Goal: Information Seeking & Learning: Compare options

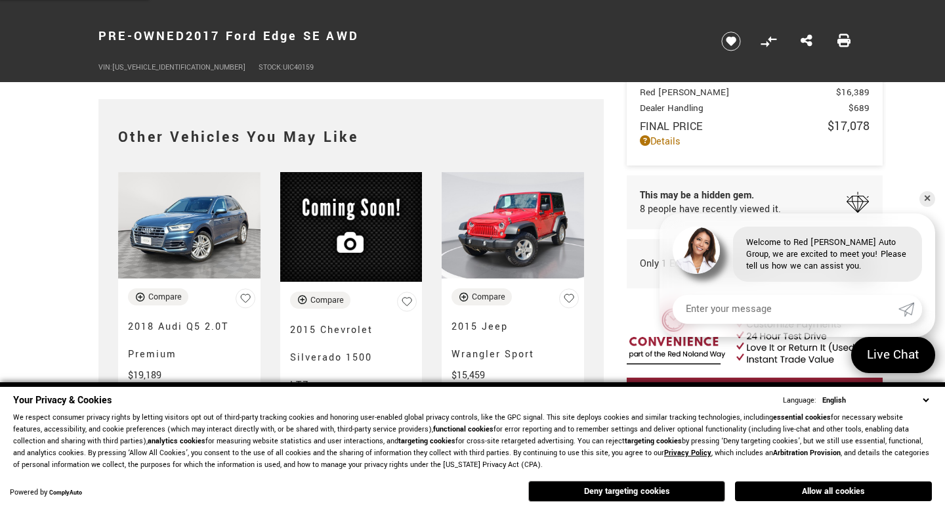
scroll to position [3115, 0]
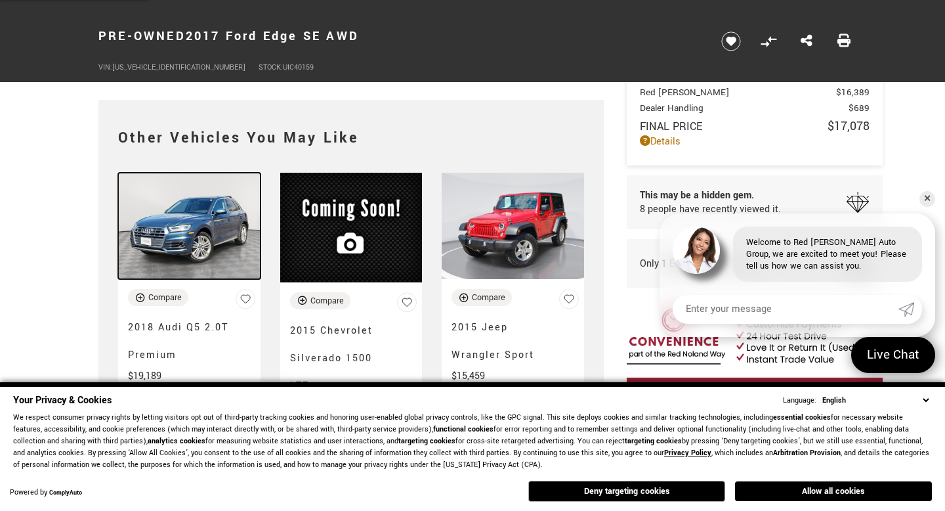
click at [193, 196] on img at bounding box center [189, 226] width 142 height 107
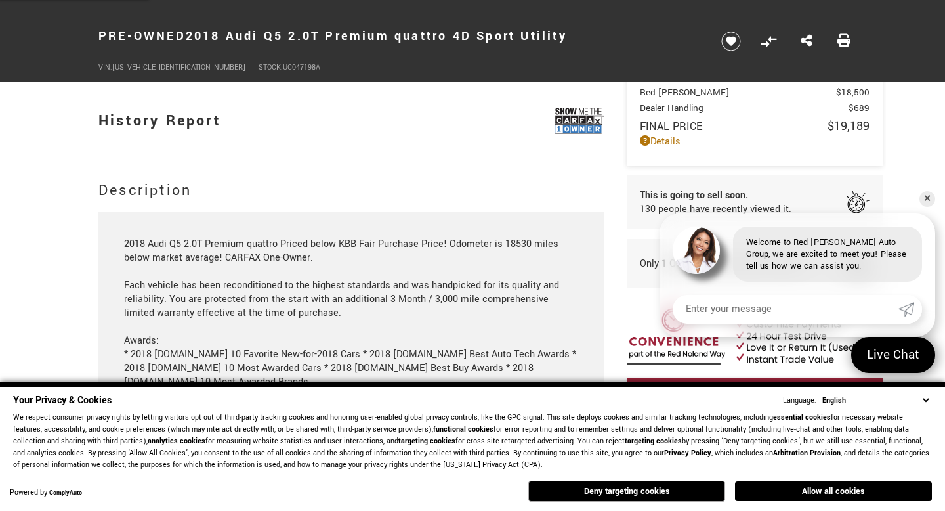
scroll to position [1218, 0]
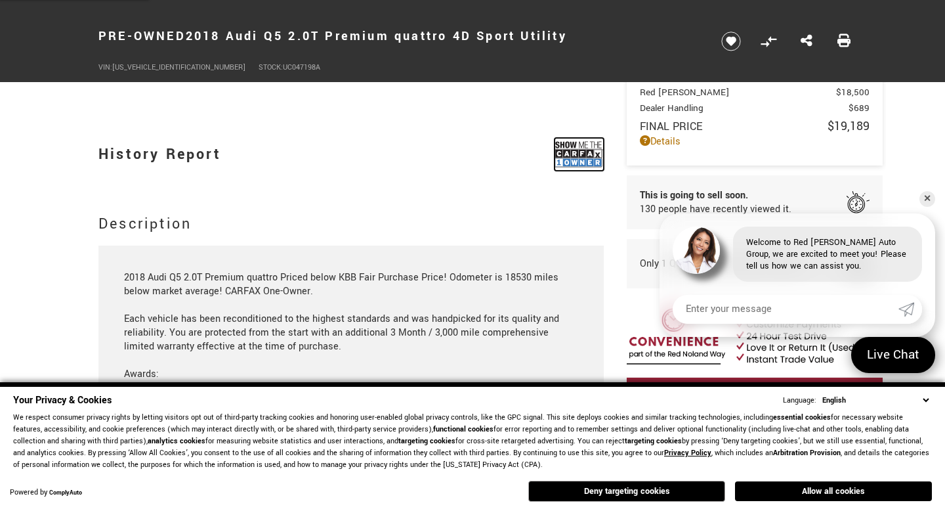
click at [570, 150] on img at bounding box center [579, 154] width 49 height 33
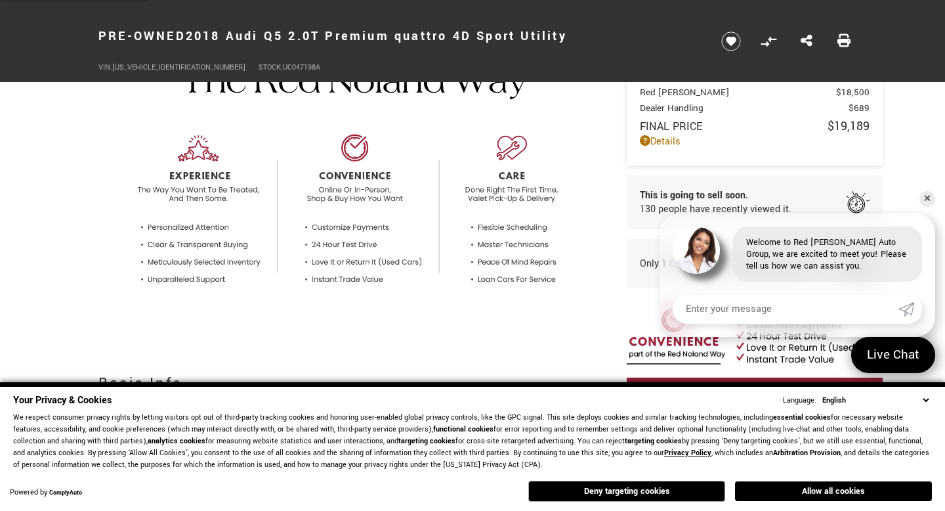
scroll to position [0, 0]
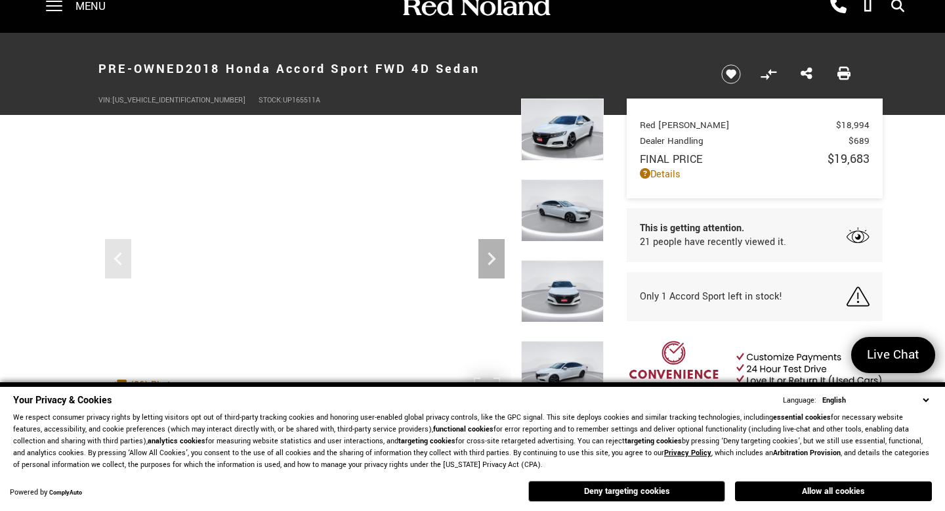
scroll to position [19, 0]
click at [490, 255] on icon "Next" at bounding box center [492, 259] width 8 height 13
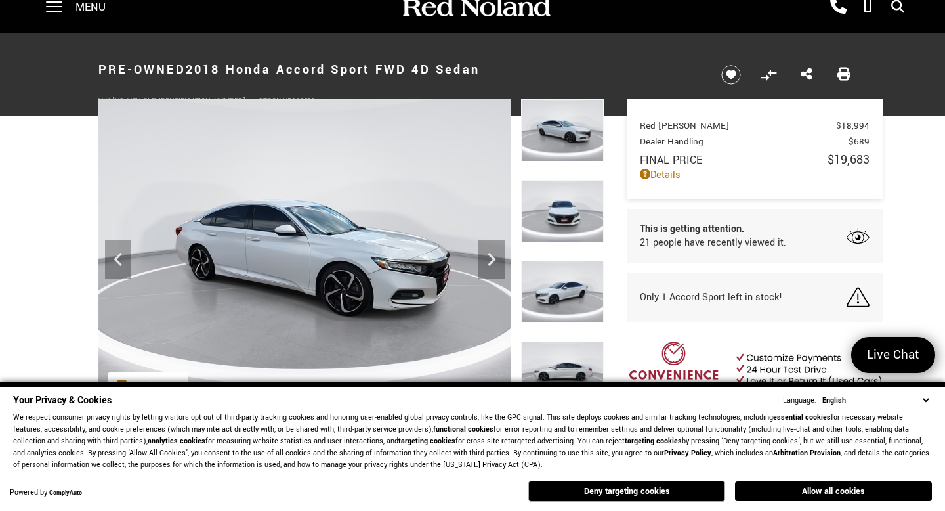
click at [577, 216] on img at bounding box center [562, 211] width 83 height 62
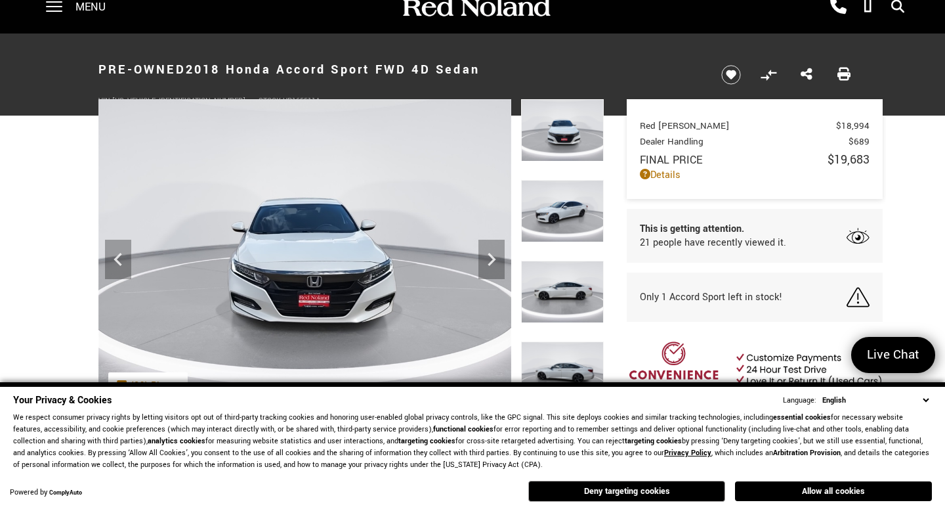
click at [564, 280] on img at bounding box center [562, 292] width 83 height 62
click at [565, 368] on img at bounding box center [562, 372] width 83 height 62
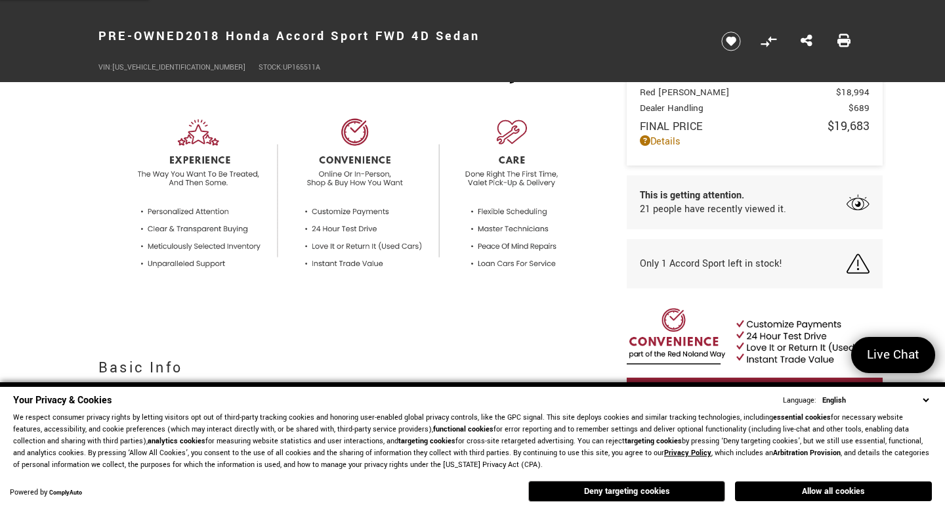
scroll to position [0, 0]
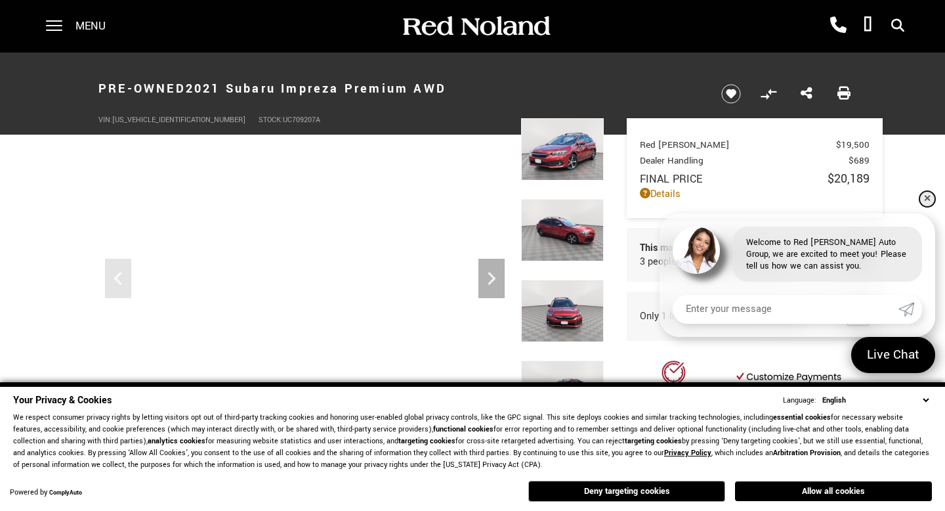
click at [926, 194] on link "✕" at bounding box center [928, 199] width 16 height 16
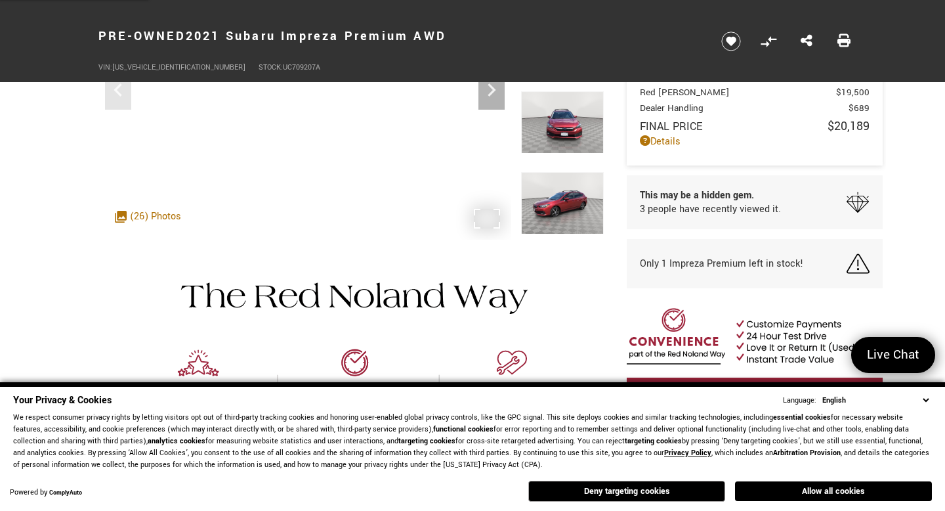
scroll to position [189, 0]
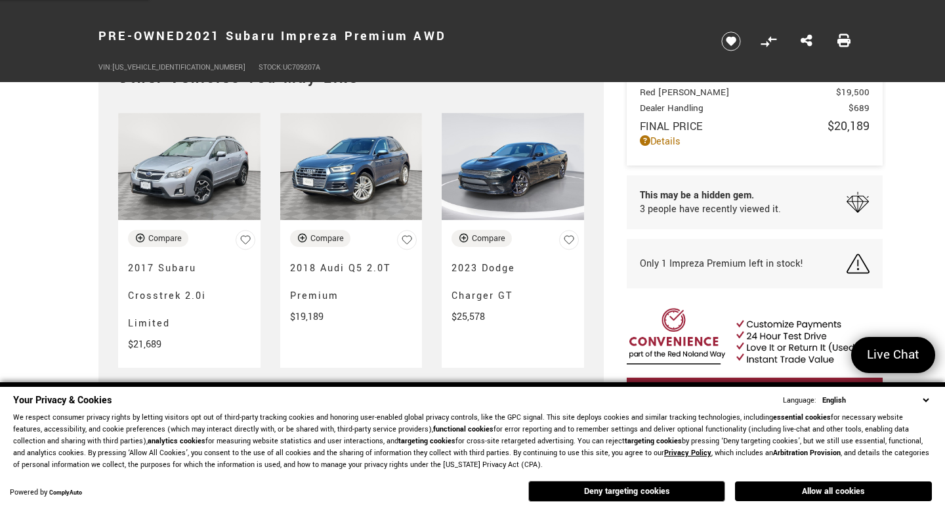
scroll to position [2824, 0]
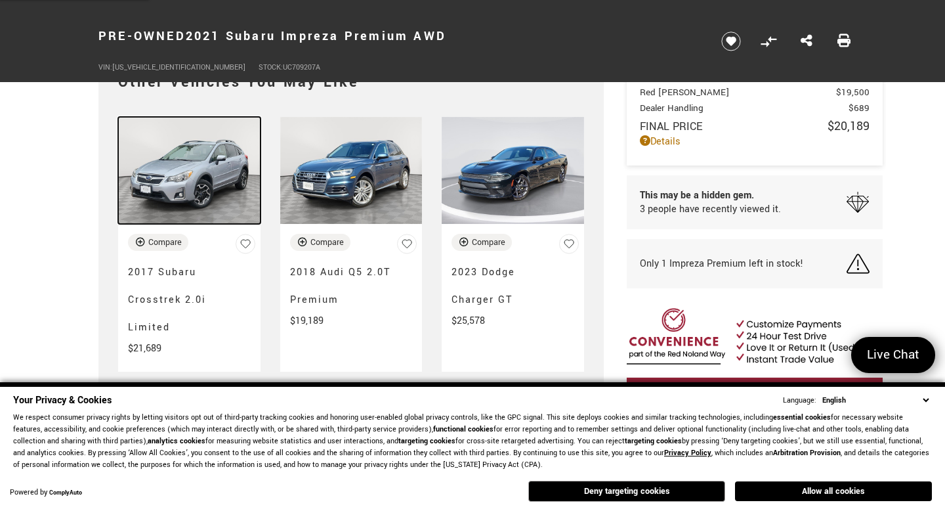
click at [200, 157] on img at bounding box center [189, 170] width 142 height 107
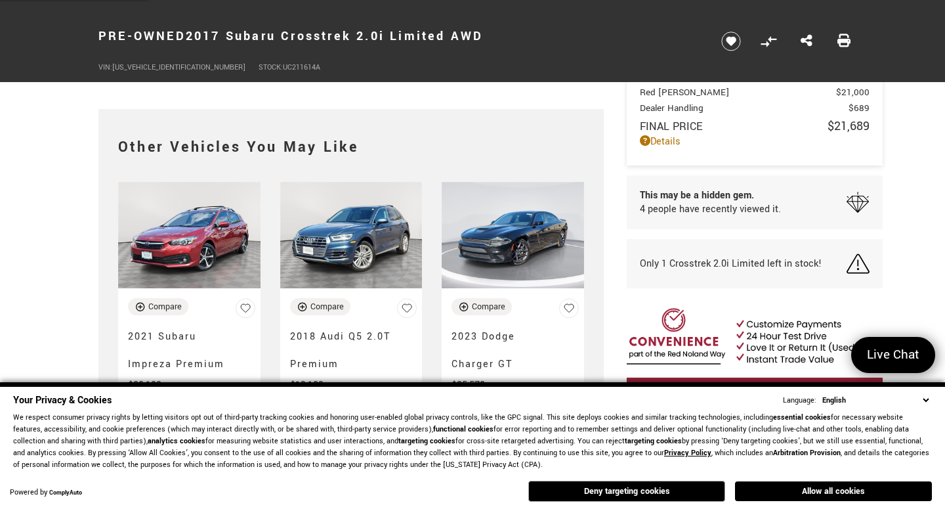
scroll to position [2786, 0]
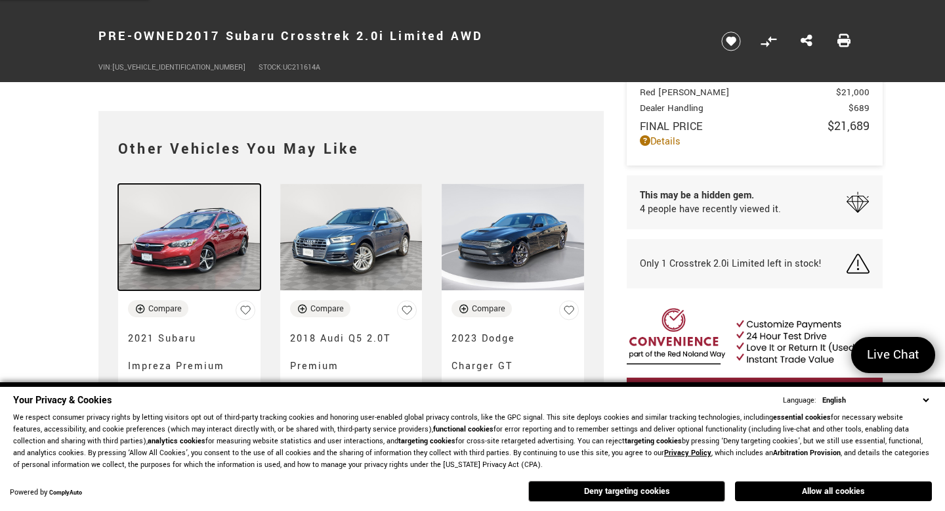
click at [193, 224] on img at bounding box center [189, 237] width 142 height 107
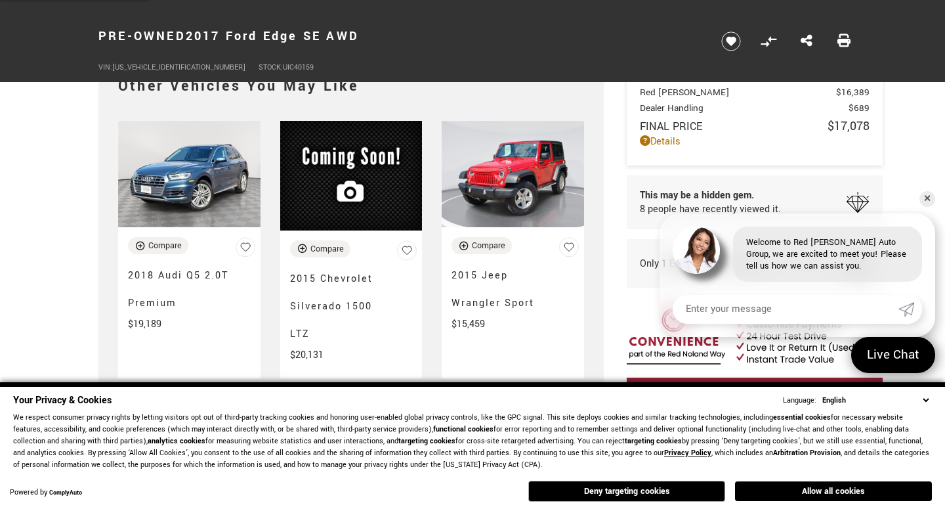
scroll to position [3169, 0]
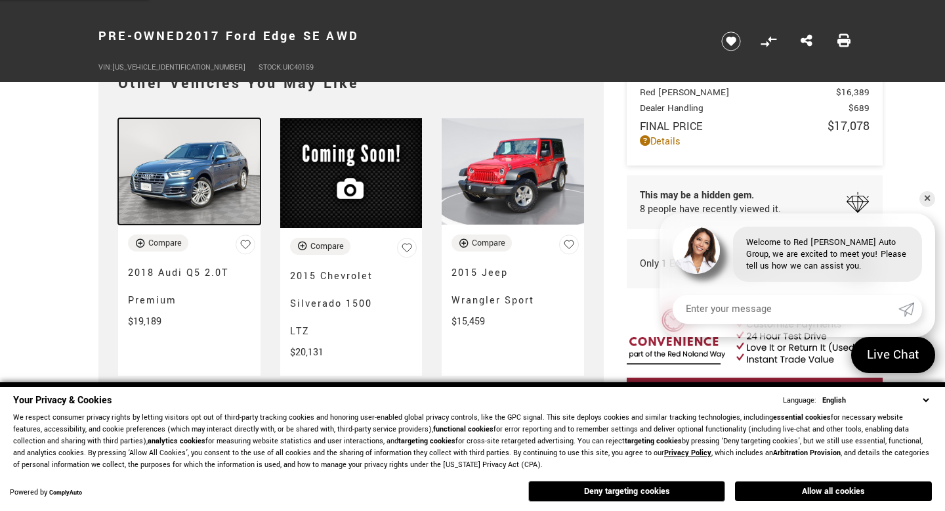
click at [219, 150] on img at bounding box center [189, 171] width 142 height 107
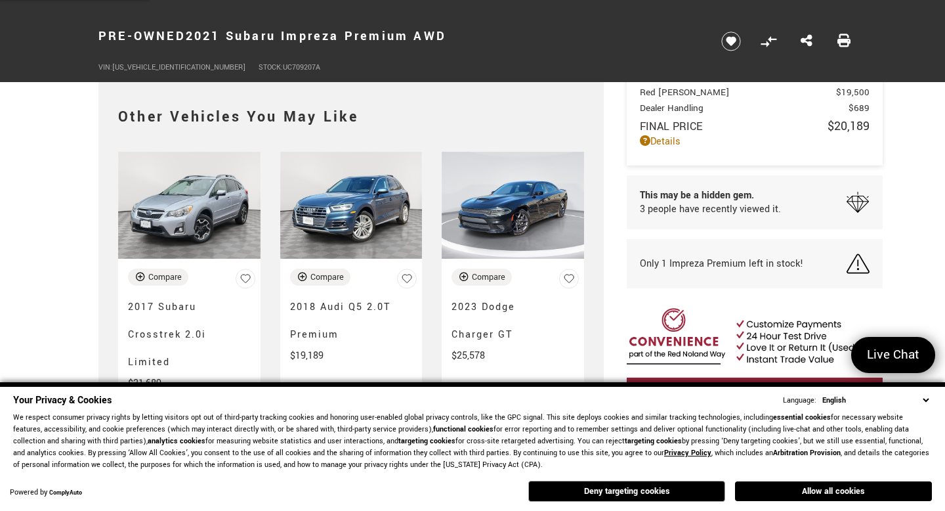
scroll to position [2789, 0]
click at [205, 195] on img at bounding box center [189, 205] width 142 height 107
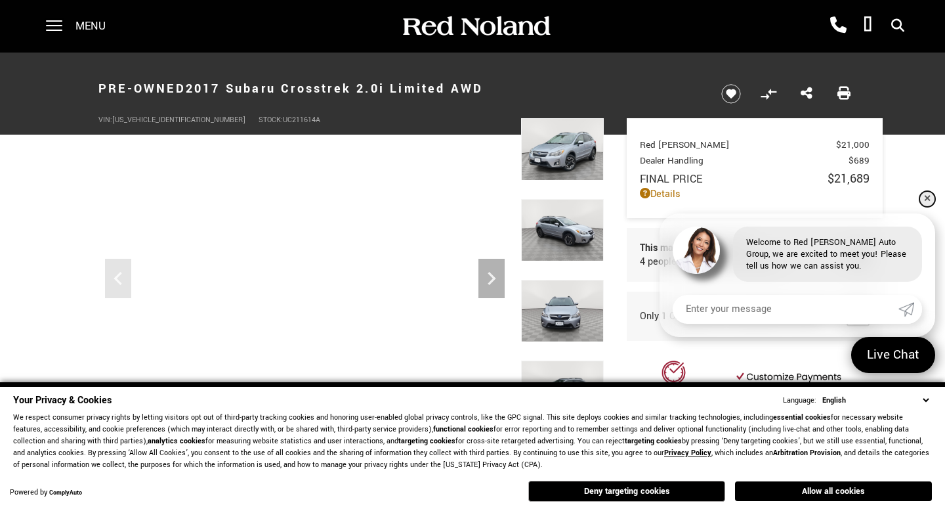
click at [929, 202] on link "✕" at bounding box center [928, 199] width 16 height 16
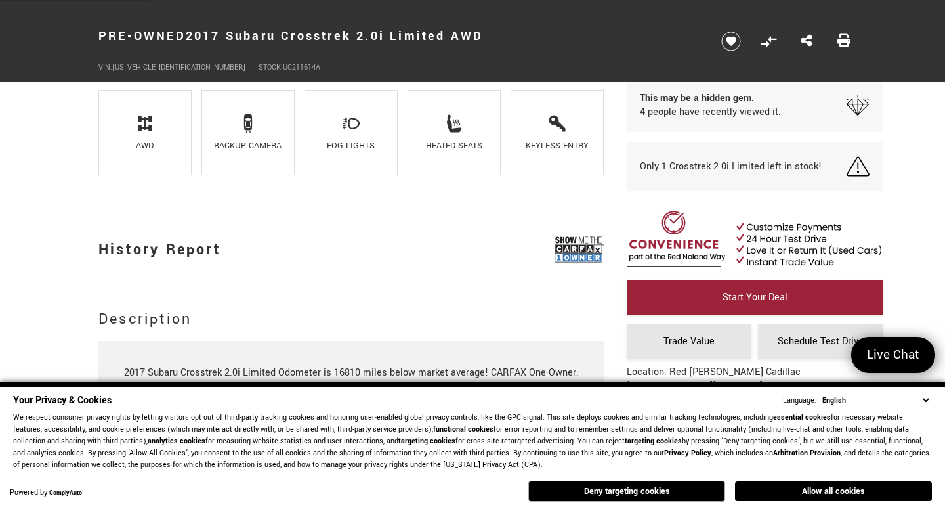
scroll to position [934, 0]
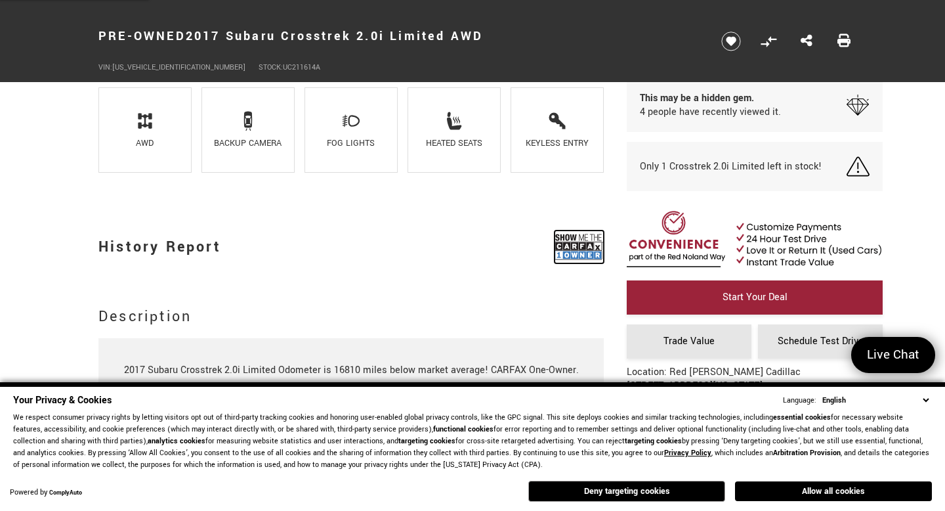
click at [576, 241] on img at bounding box center [579, 246] width 49 height 33
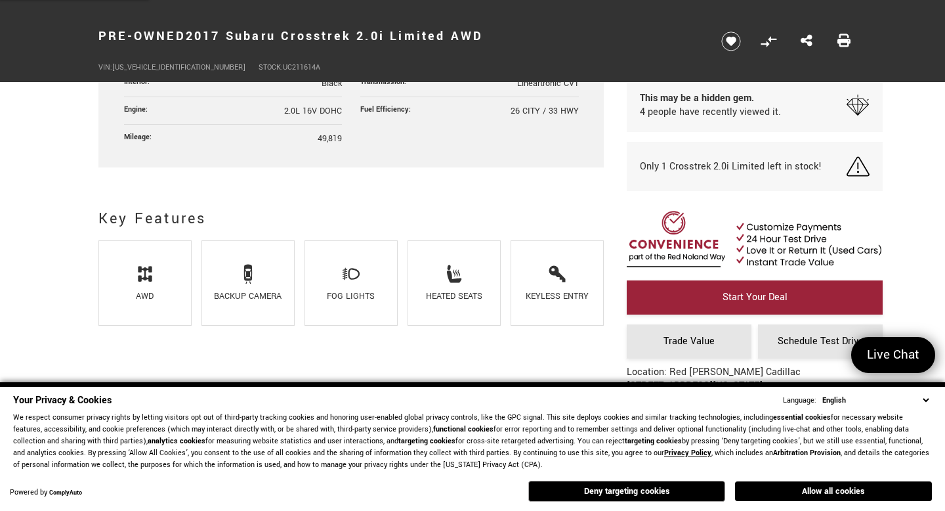
scroll to position [729, 0]
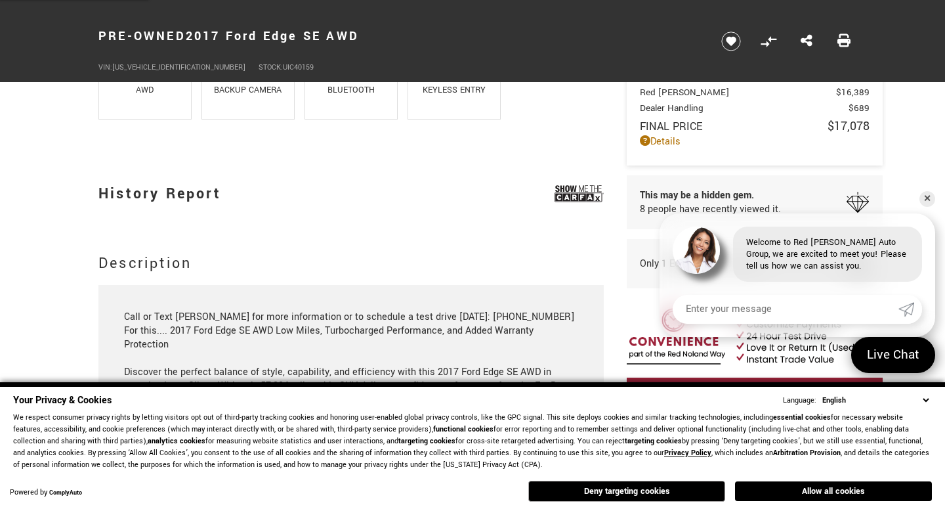
scroll to position [988, 0]
click at [582, 189] on img at bounding box center [579, 193] width 49 height 33
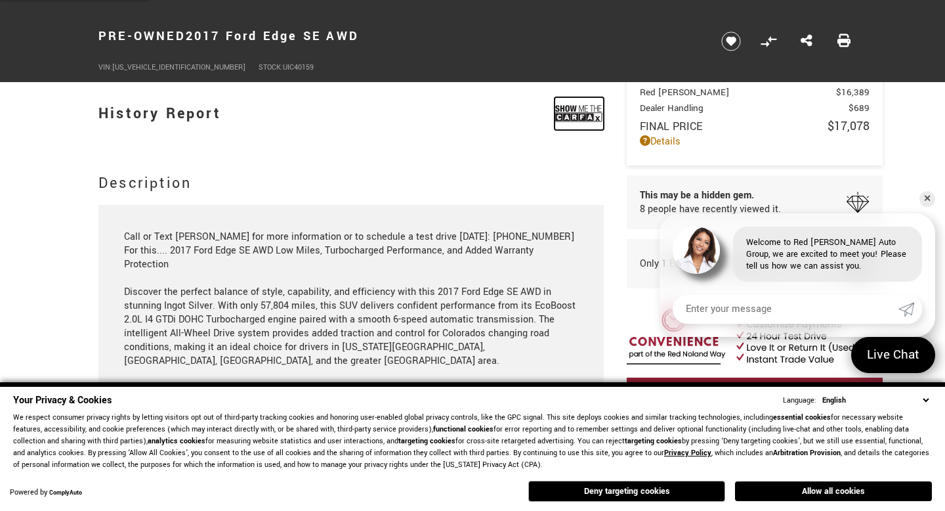
scroll to position [1065, 0]
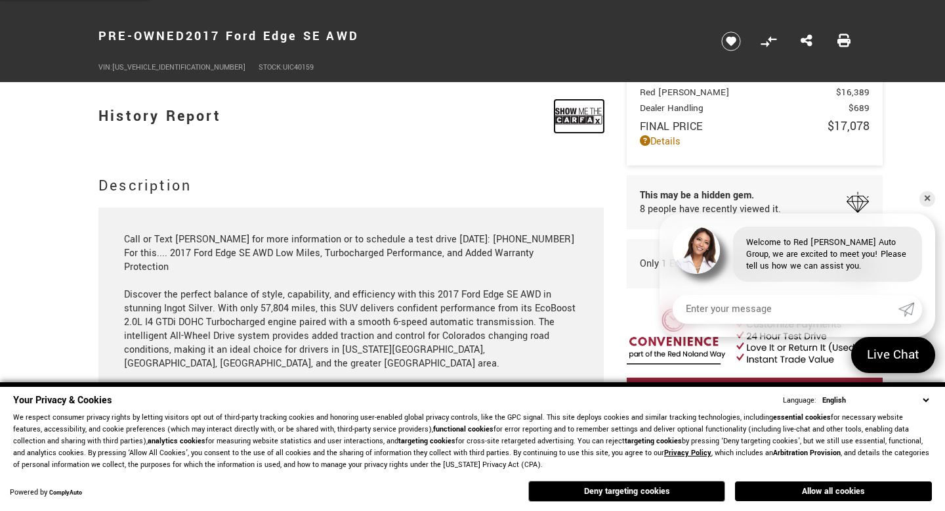
click at [578, 112] on img at bounding box center [579, 116] width 49 height 33
click at [575, 108] on img at bounding box center [579, 116] width 49 height 33
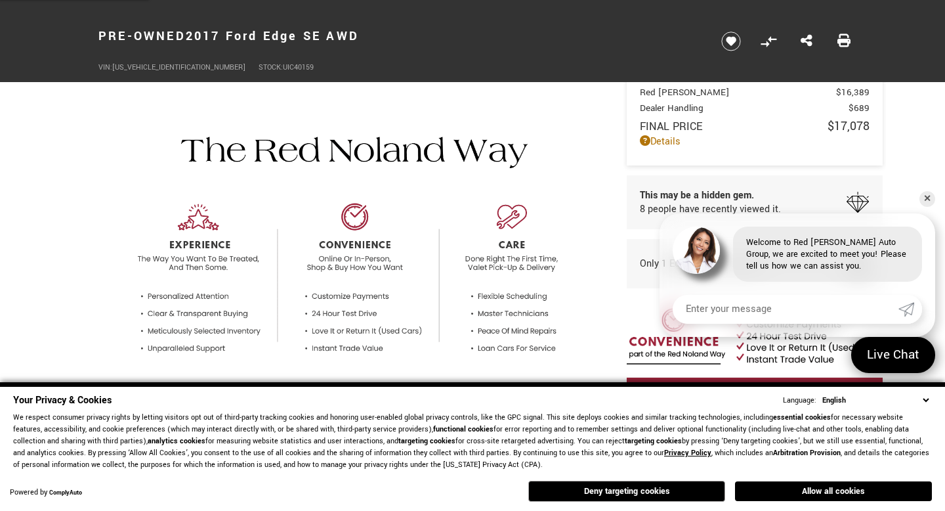
scroll to position [0, 0]
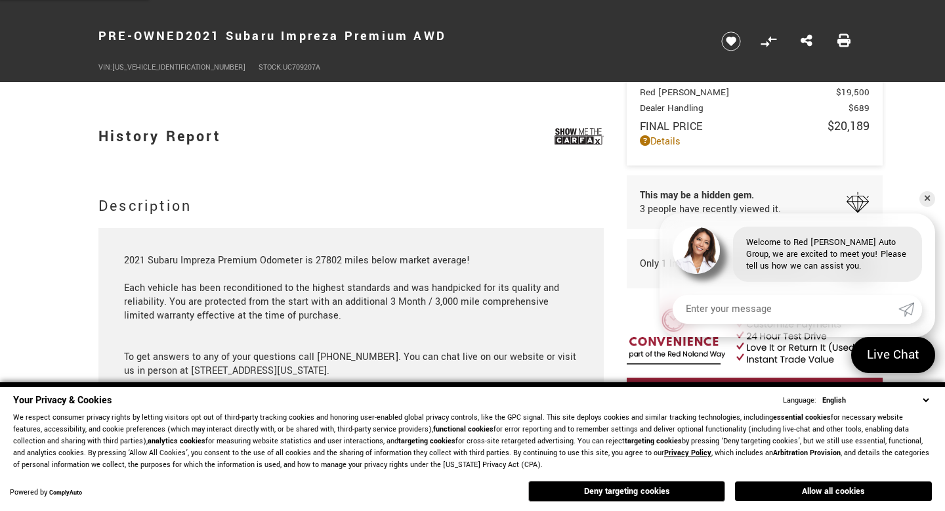
scroll to position [1129, 0]
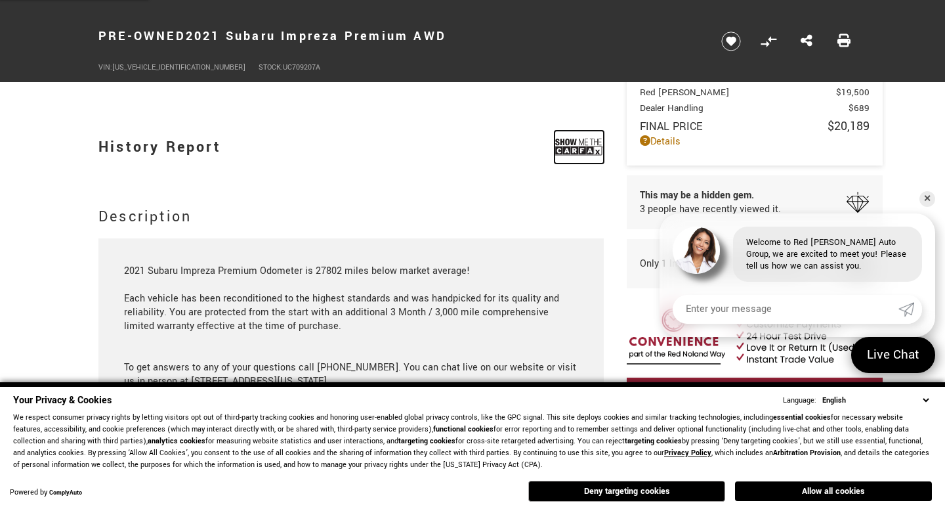
click at [576, 142] on img at bounding box center [579, 147] width 49 height 33
